Goal: Find specific page/section: Find specific page/section

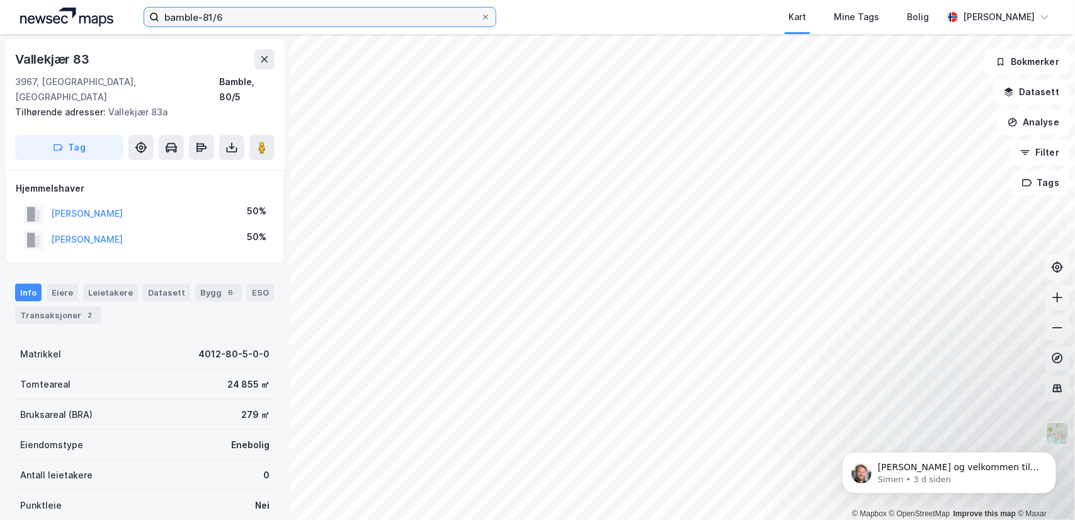
click at [280, 18] on input "bamble-81/6" at bounding box center [319, 17] width 321 height 19
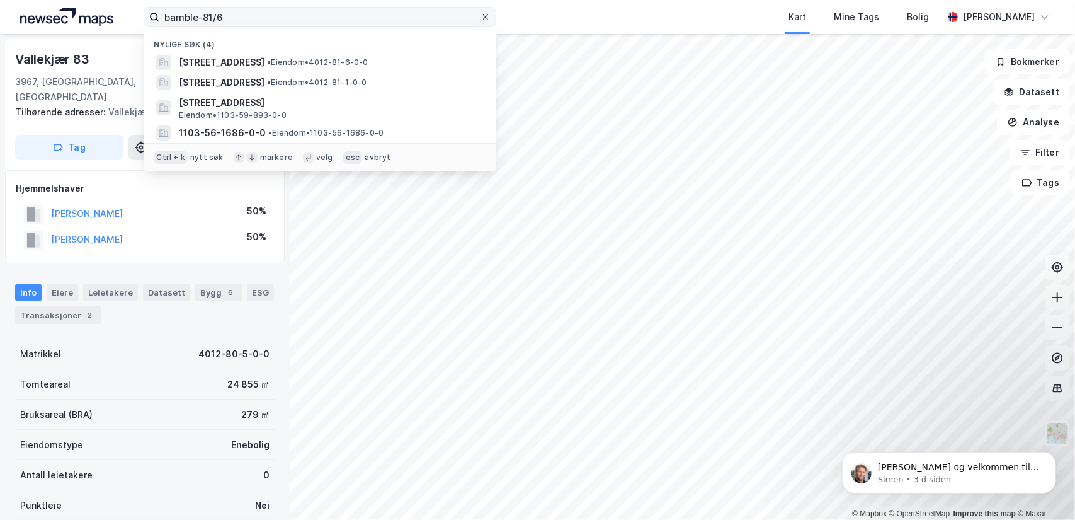
click at [489, 19] on icon at bounding box center [486, 17] width 8 height 8
click at [480, 19] on input "bamble-81/6" at bounding box center [319, 17] width 321 height 19
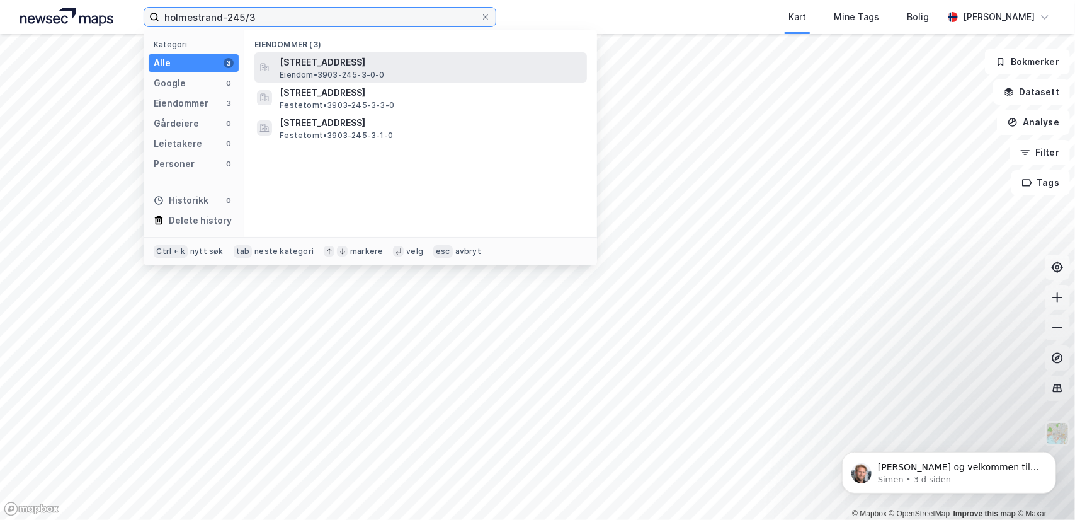
type input "holmestrand-245/3"
click at [372, 64] on span "[STREET_ADDRESS]" at bounding box center [431, 62] width 302 height 15
